Goal: Task Accomplishment & Management: Manage account settings

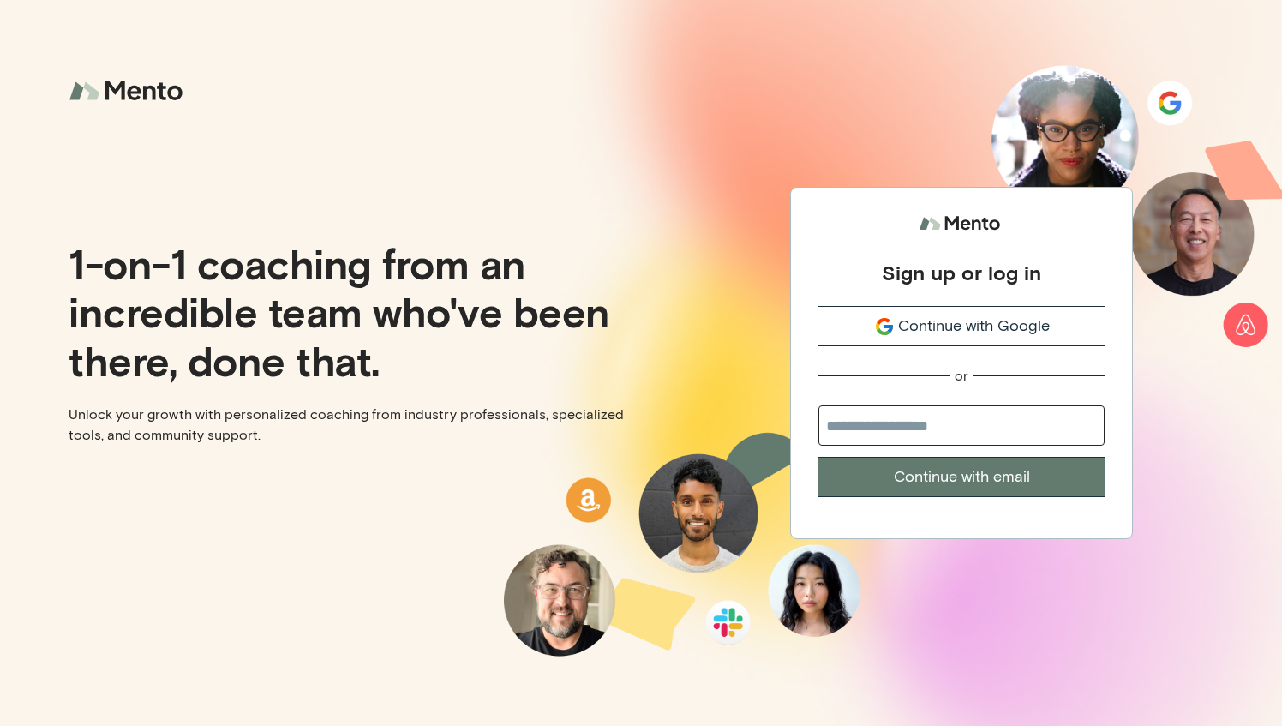
click at [835, 422] on input "email" at bounding box center [961, 425] width 286 height 40
type input "**********"
click at [898, 479] on button "Continue with email" at bounding box center [961, 477] width 286 height 40
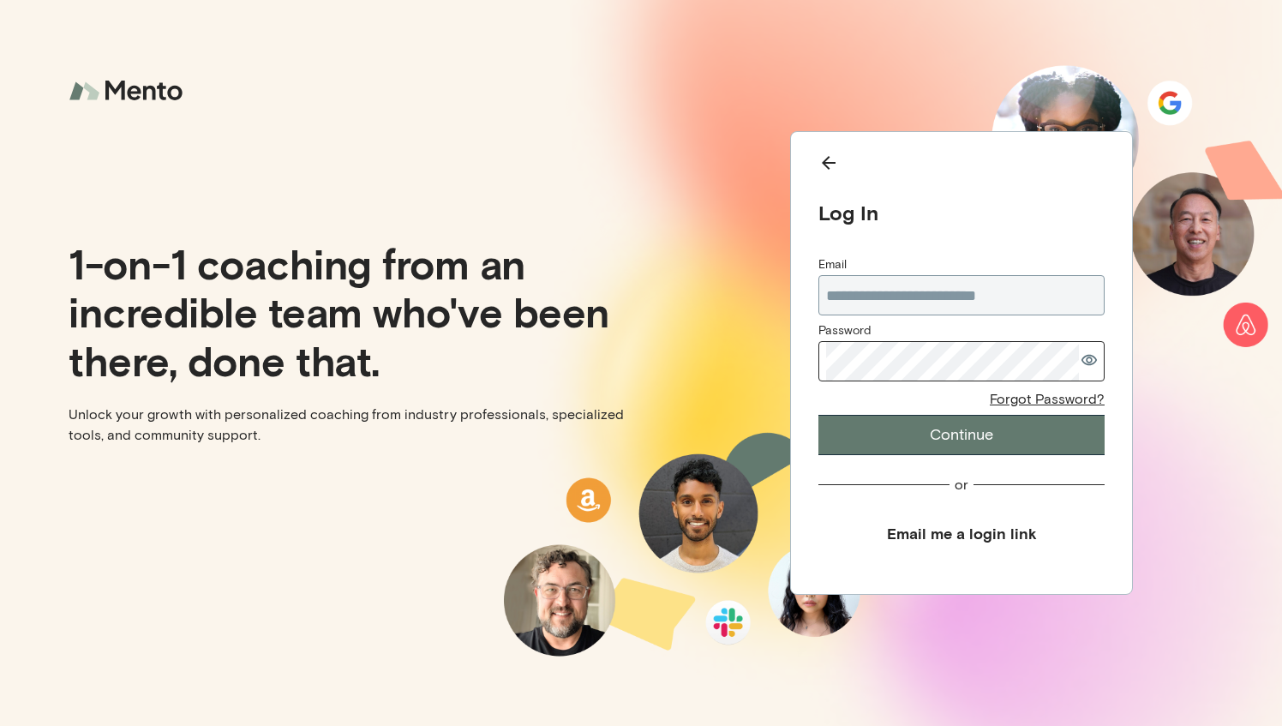
click at [1028, 401] on div "Forgot Password?" at bounding box center [1047, 399] width 115 height 18
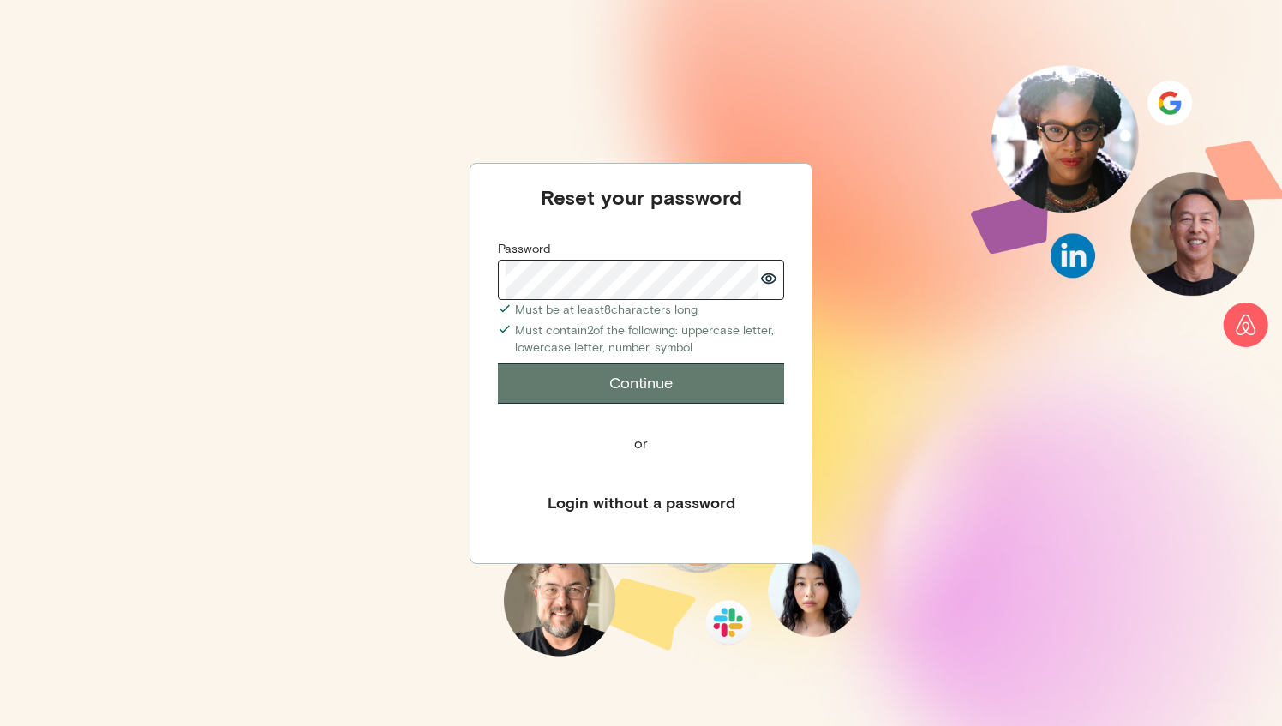
click at [607, 386] on button "Continue" at bounding box center [641, 383] width 286 height 40
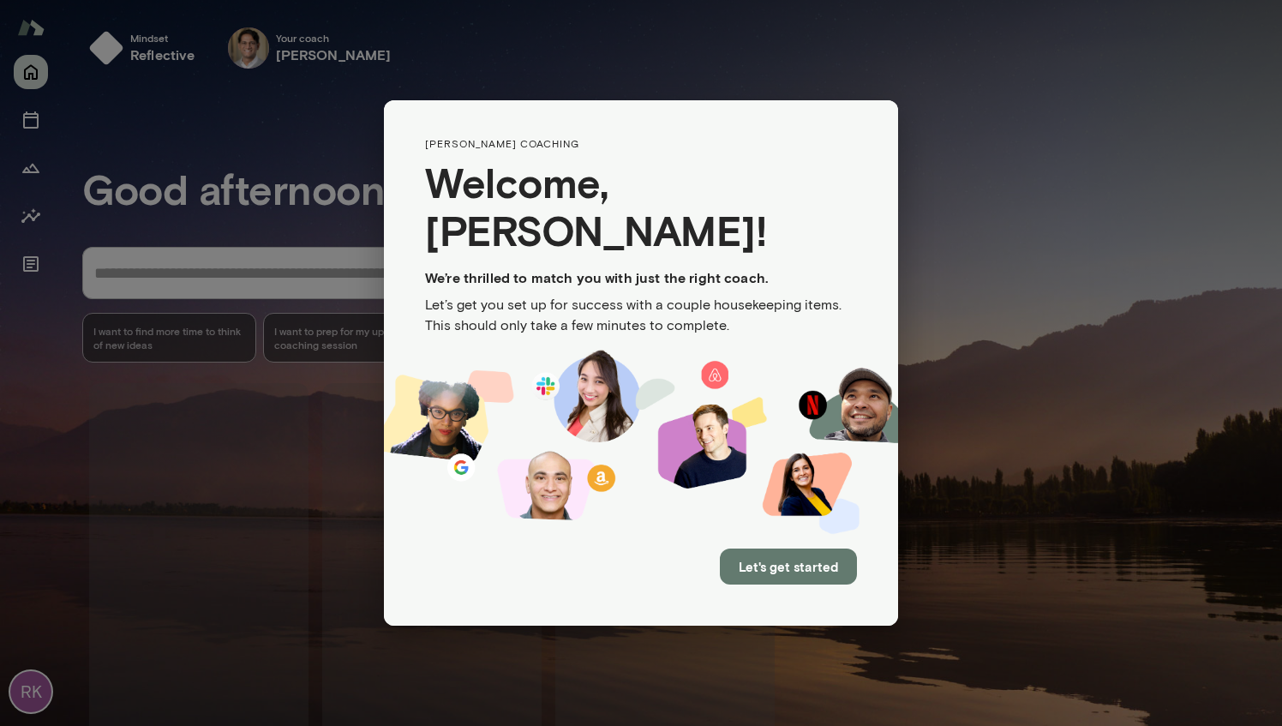
click at [742, 445] on img at bounding box center [641, 443] width 514 height 186
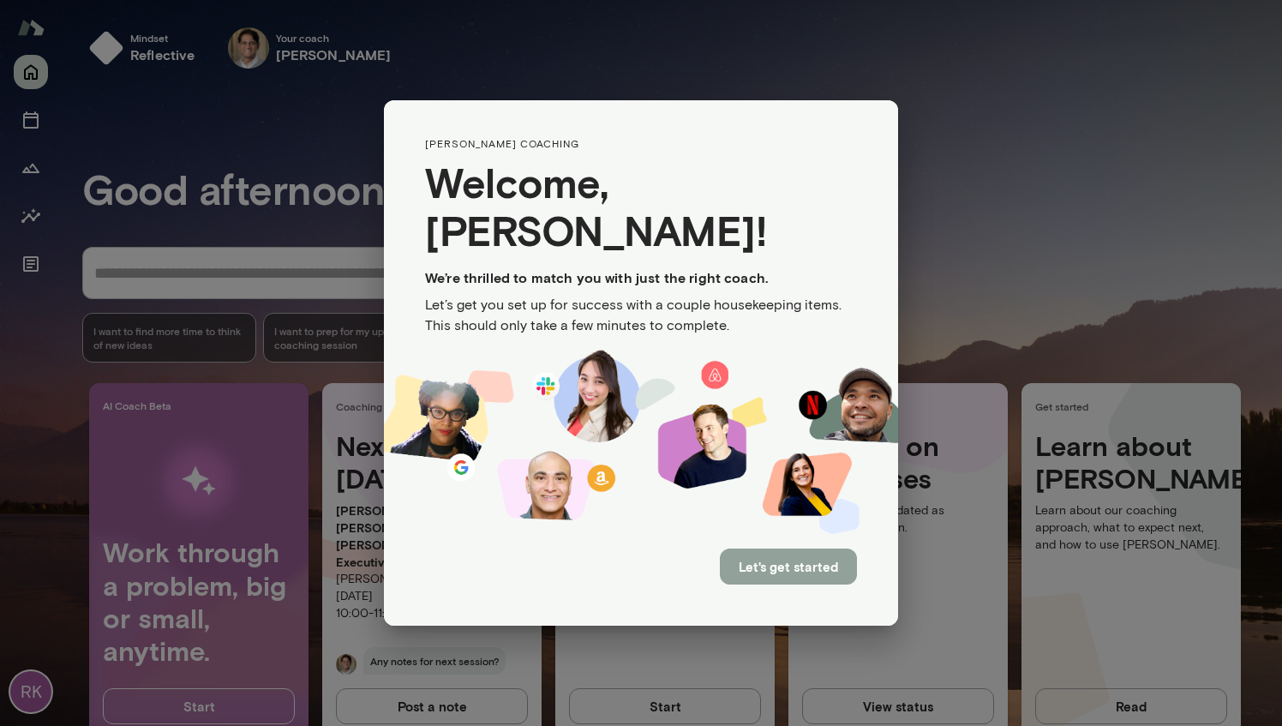
click at [781, 548] on button "Let's get started" at bounding box center [788, 566] width 137 height 36
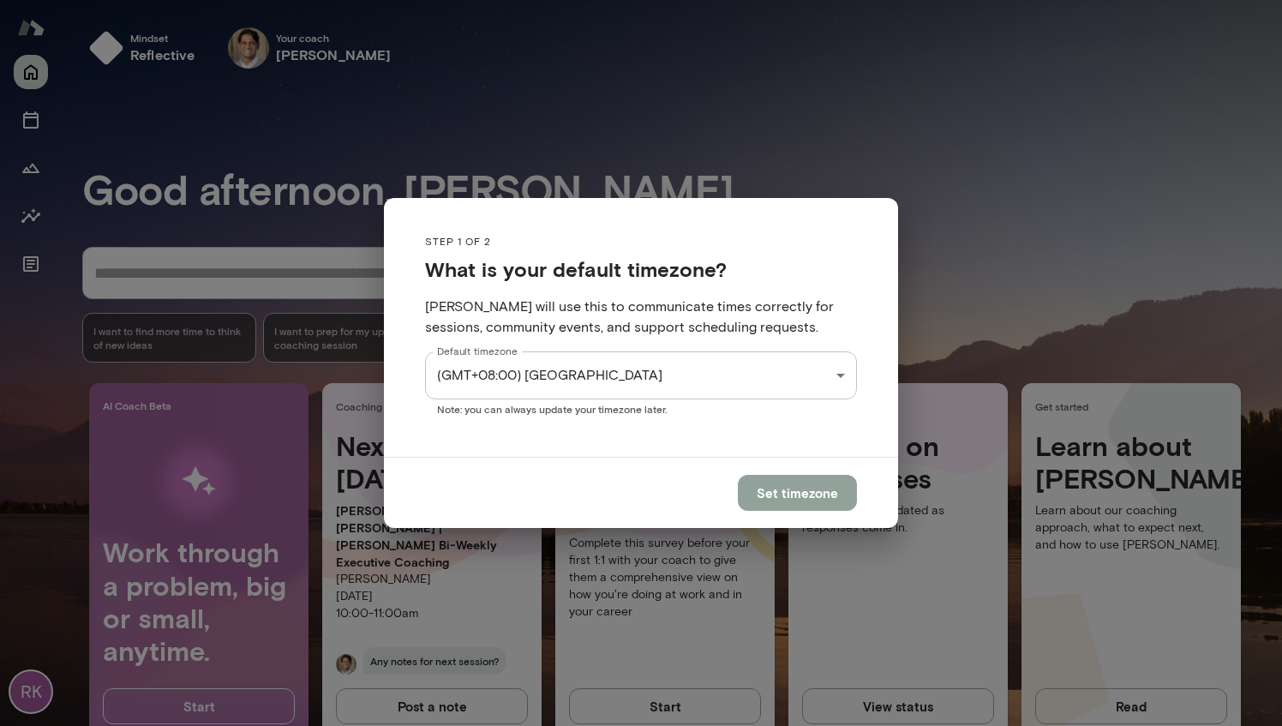
click at [773, 494] on button "Set timezone" at bounding box center [797, 493] width 119 height 36
click at [944, 248] on div "**********" at bounding box center [641, 363] width 1282 height 726
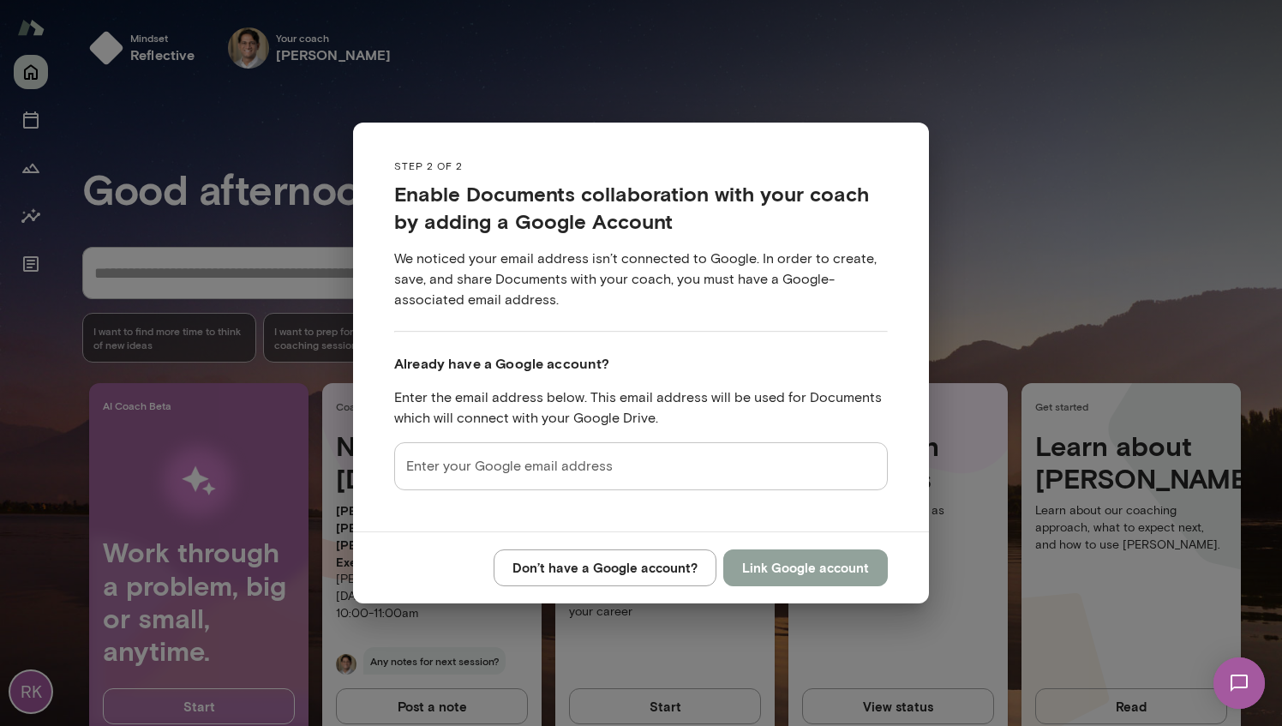
click at [771, 574] on button "Link Google account" at bounding box center [805, 567] width 165 height 36
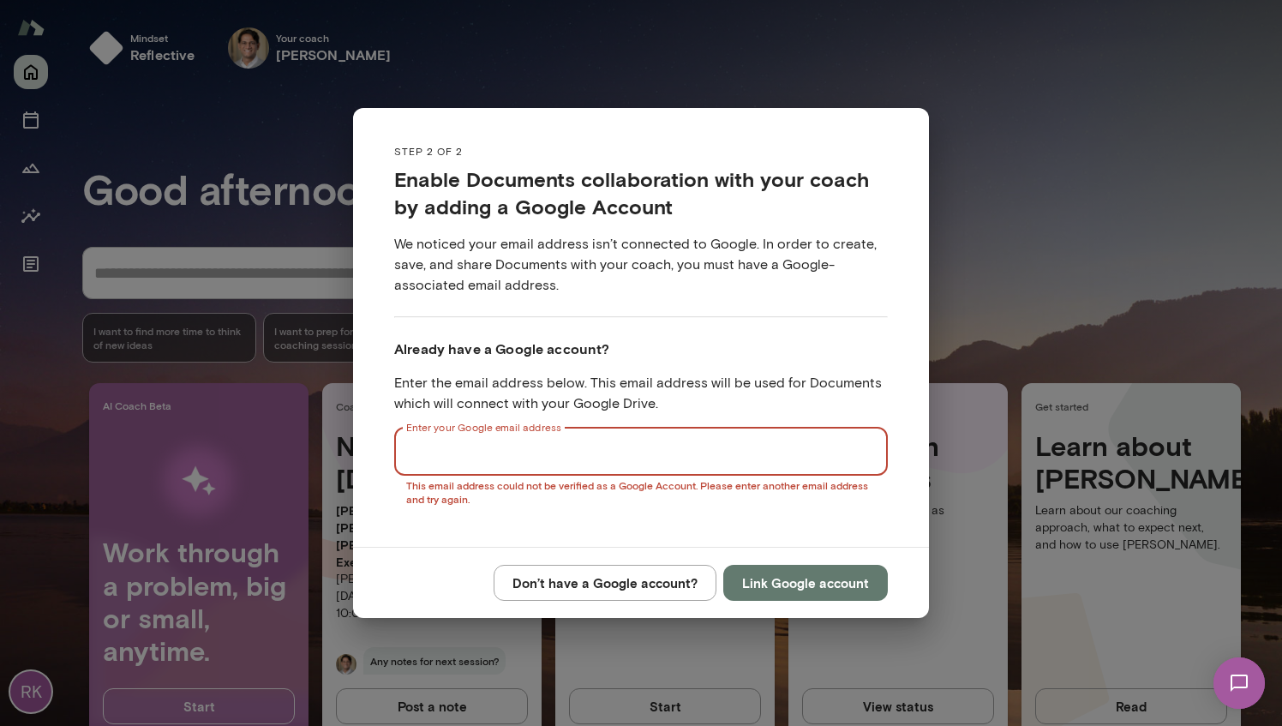
click at [537, 465] on input "Enter your Google email address" at bounding box center [641, 452] width 494 height 48
type input "**********"
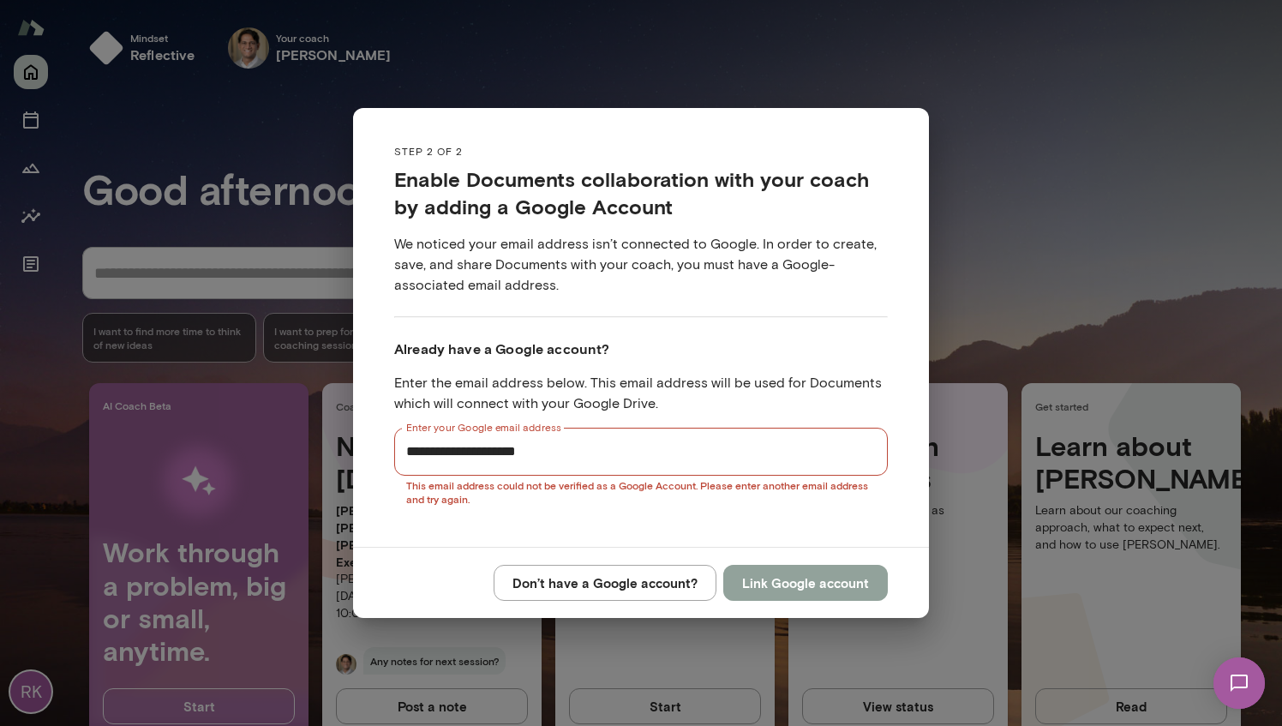
click at [771, 581] on button "Link Google account" at bounding box center [805, 583] width 165 height 36
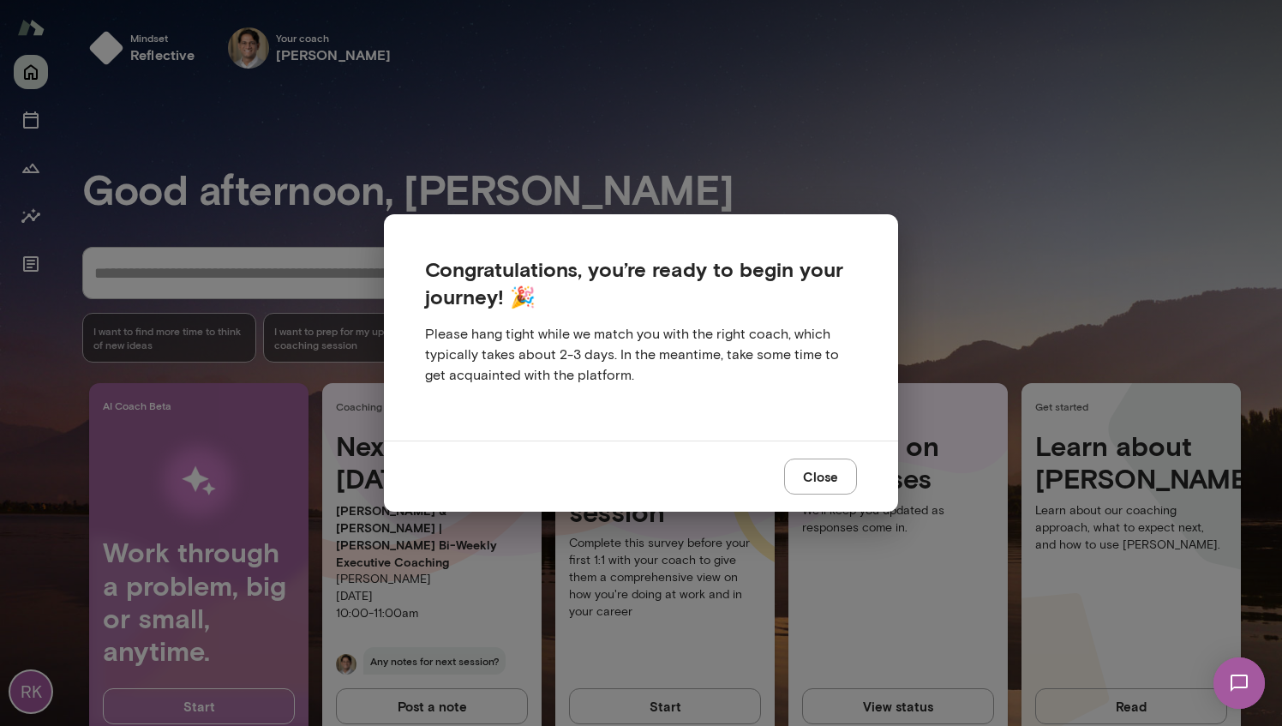
click at [815, 478] on button "Close" at bounding box center [820, 476] width 73 height 36
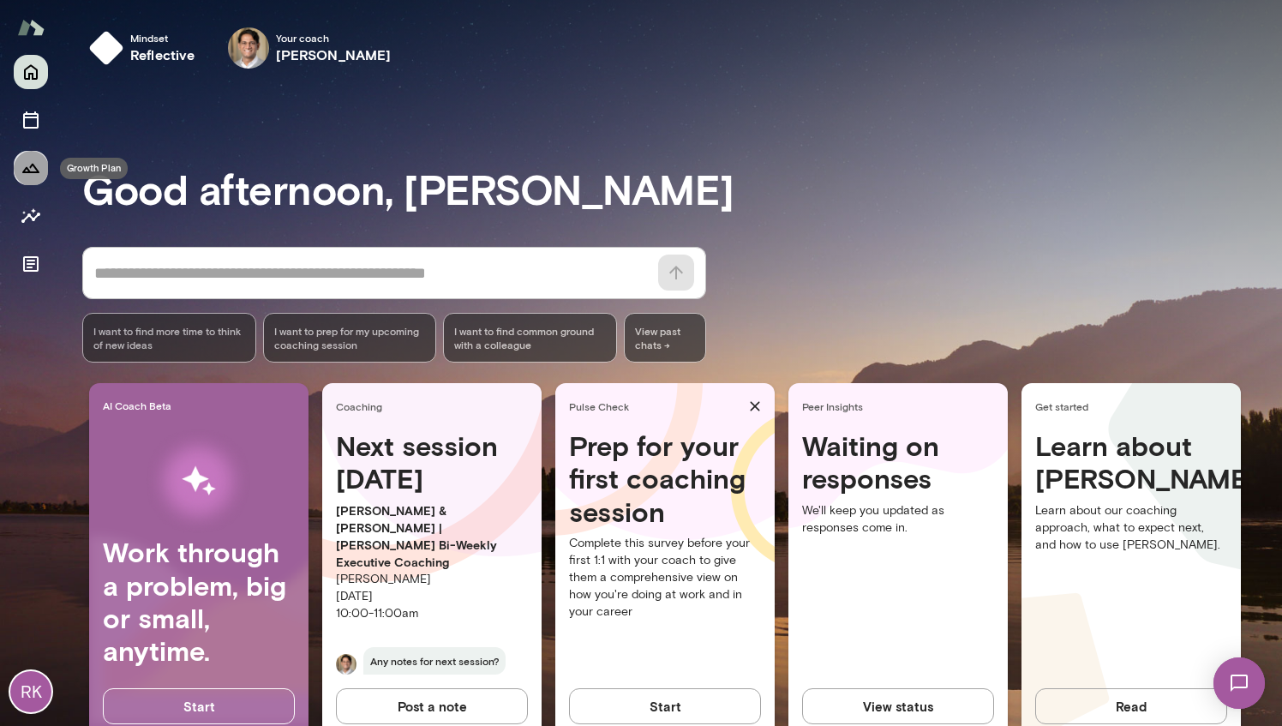
click at [30, 170] on icon "Growth Plan" at bounding box center [31, 168] width 21 height 21
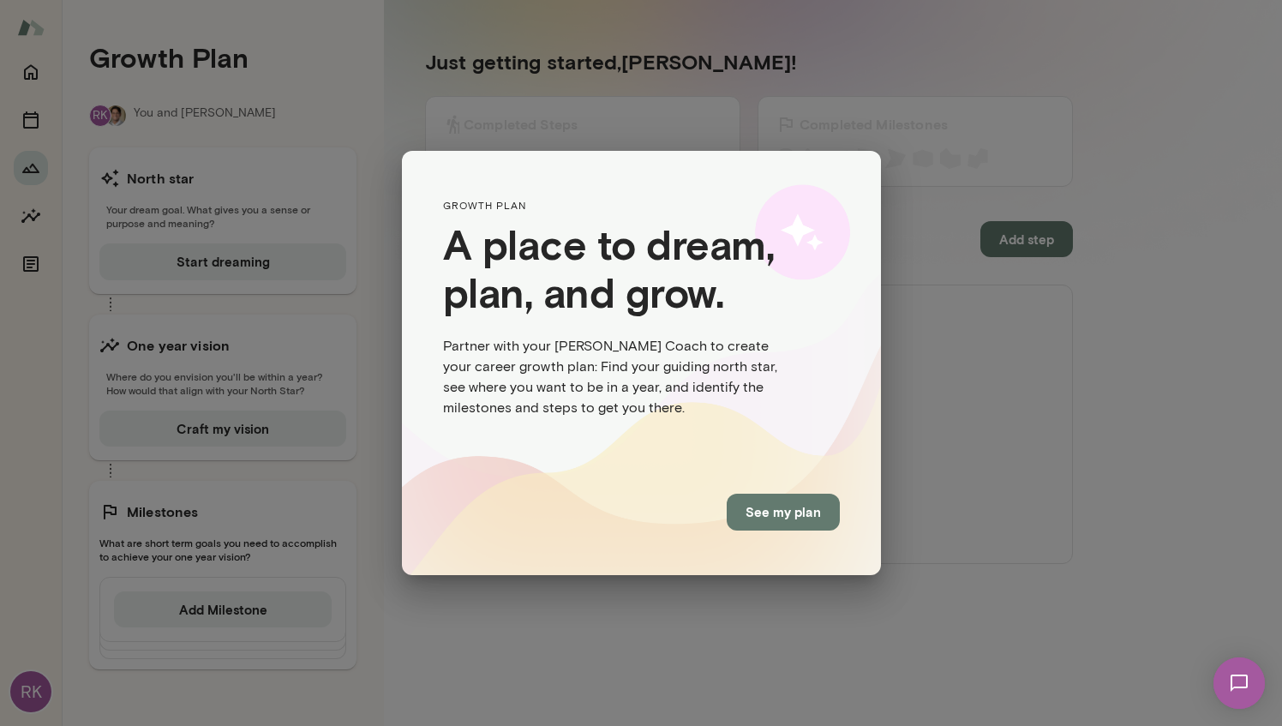
click at [775, 512] on button "See my plan" at bounding box center [783, 512] width 113 height 36
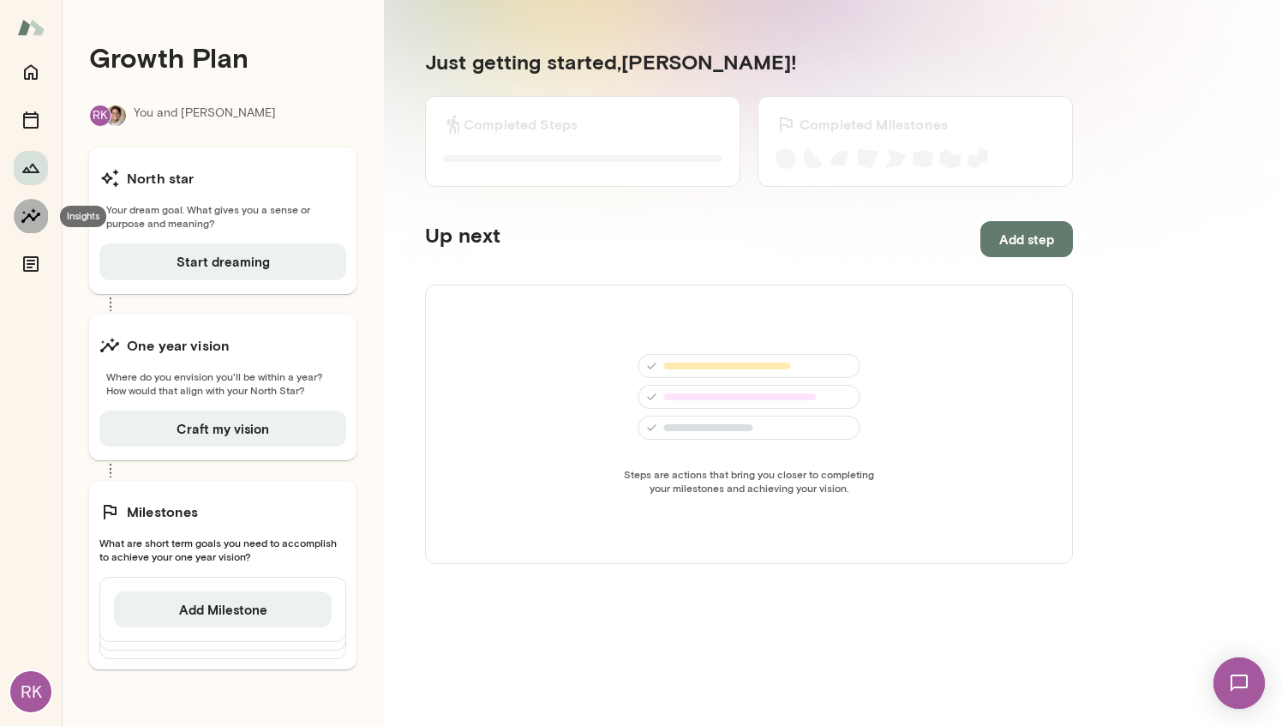
click at [33, 215] on icon "Insights" at bounding box center [31, 216] width 21 height 21
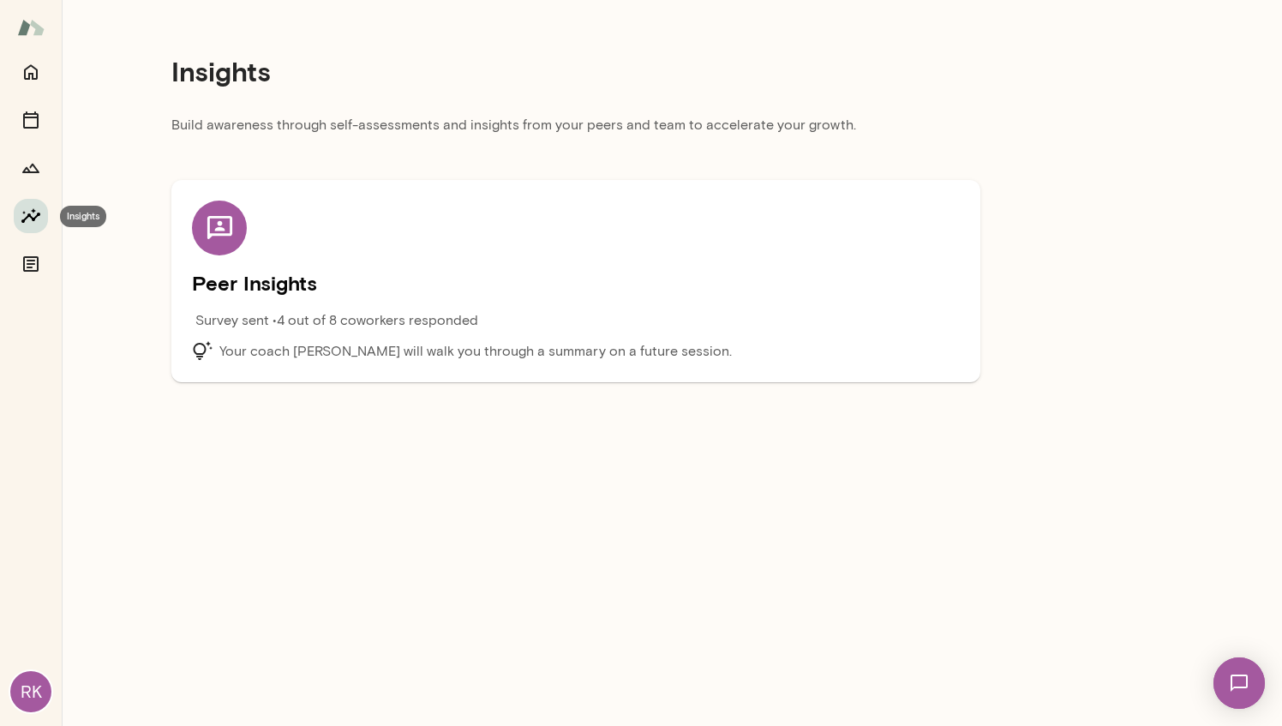
click at [31, 227] on button "Insights" at bounding box center [31, 216] width 34 height 34
click at [248, 327] on p "Survey sent • 4 out of 8 coworkers responded" at bounding box center [336, 320] width 283 height 21
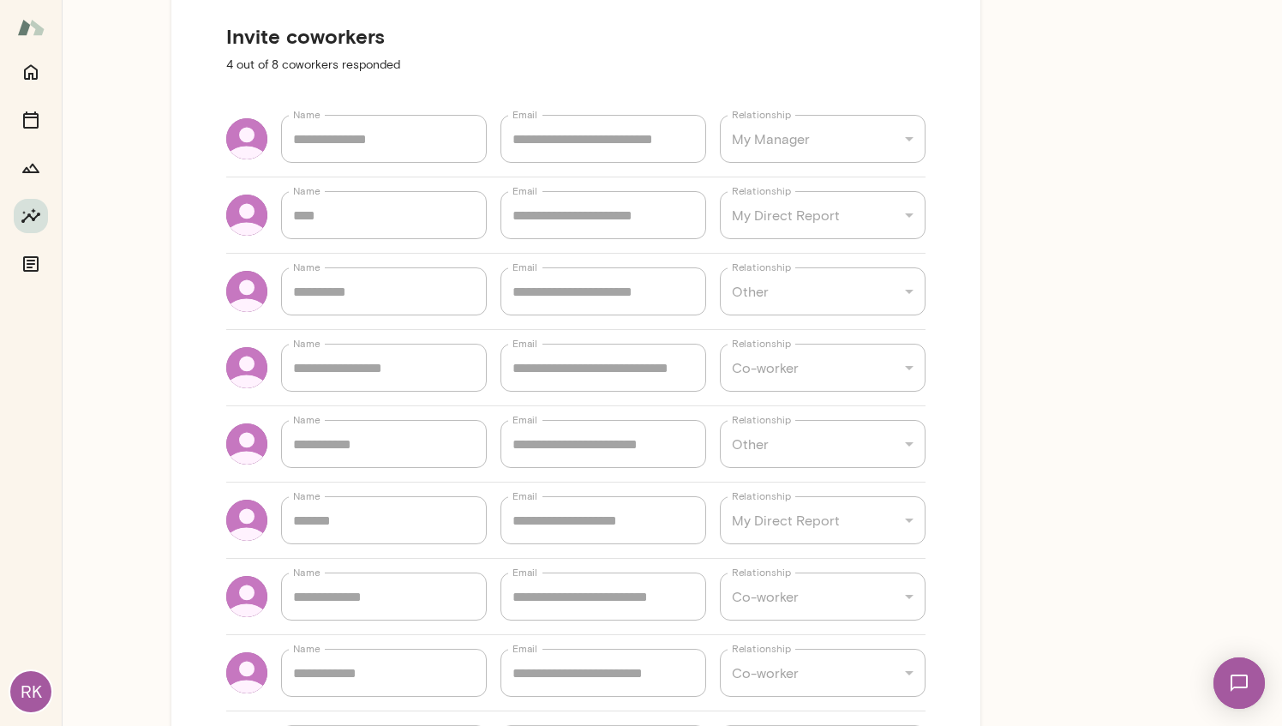
scroll to position [86, 0]
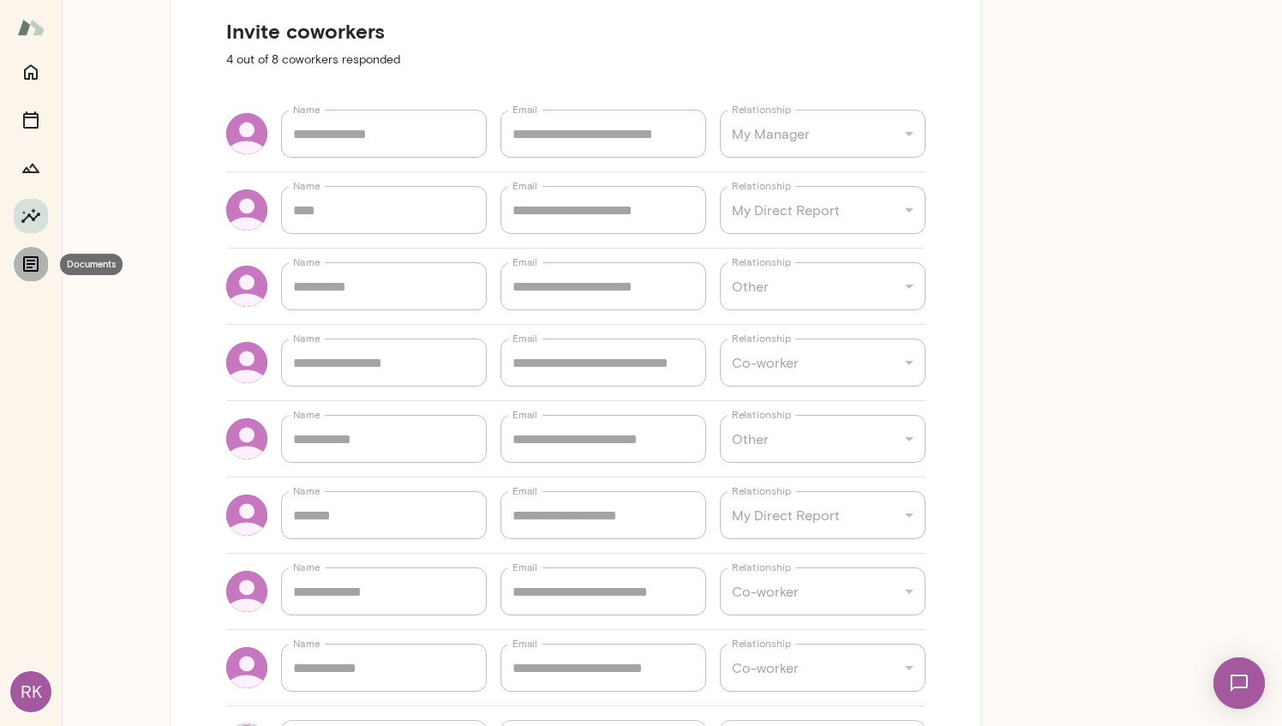
click at [28, 269] on icon "Documents" at bounding box center [31, 264] width 21 height 21
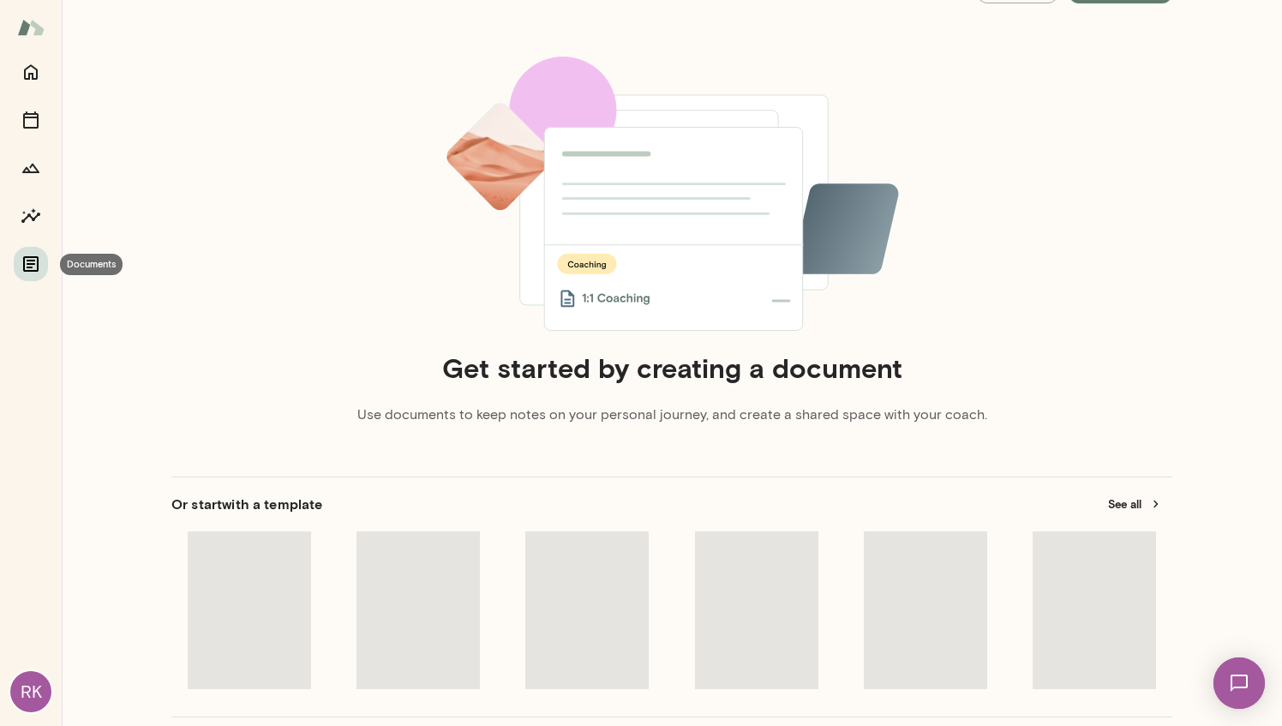
scroll to position [14, 0]
